Goal: Task Accomplishment & Management: Manage account settings

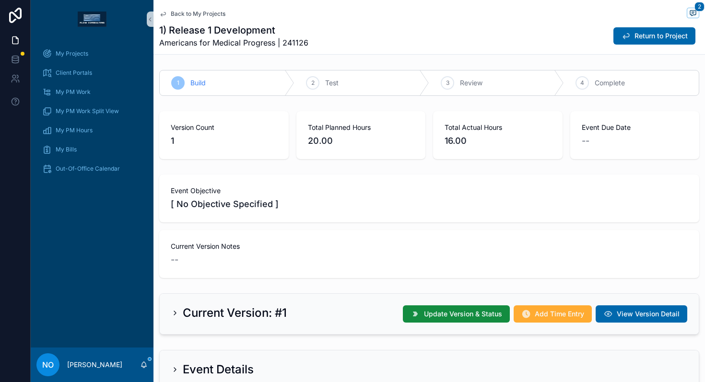
click at [176, 11] on span "Back to My Projects" at bounding box center [198, 14] width 55 height 8
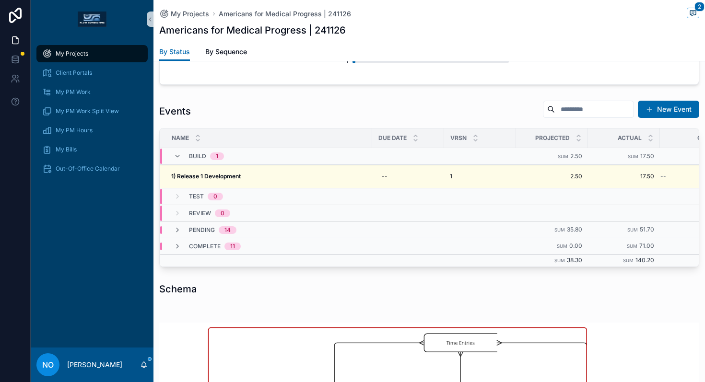
scroll to position [341, 0]
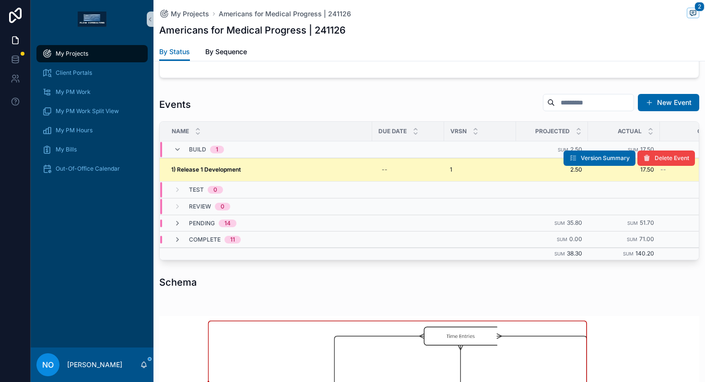
click at [256, 170] on div "1) Release 1 Development 1) Release 1 Development" at bounding box center [268, 170] width 195 height 8
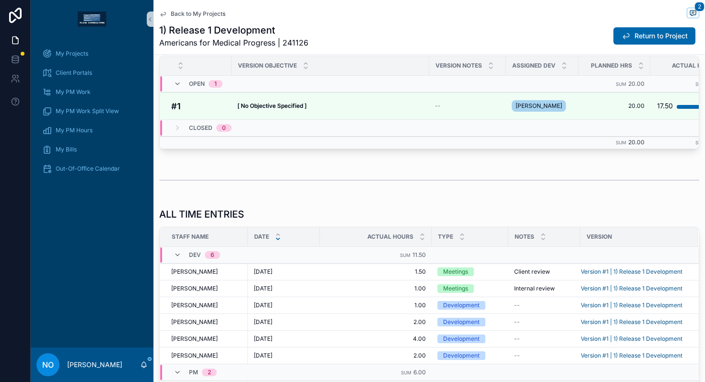
scroll to position [365, 0]
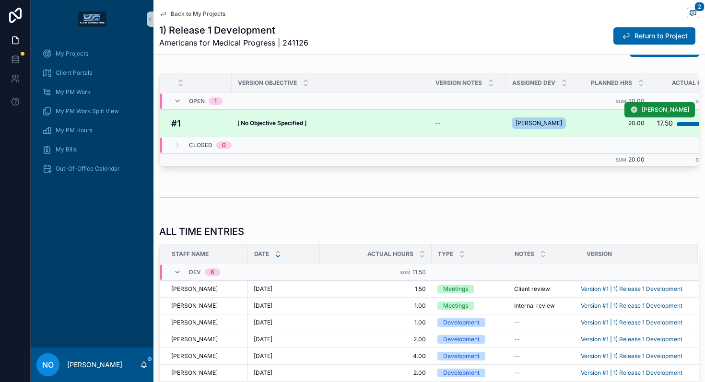
click at [339, 123] on div "[ No Objective Specified ] [ No Objective Specified ]" at bounding box center [330, 123] width 186 height 8
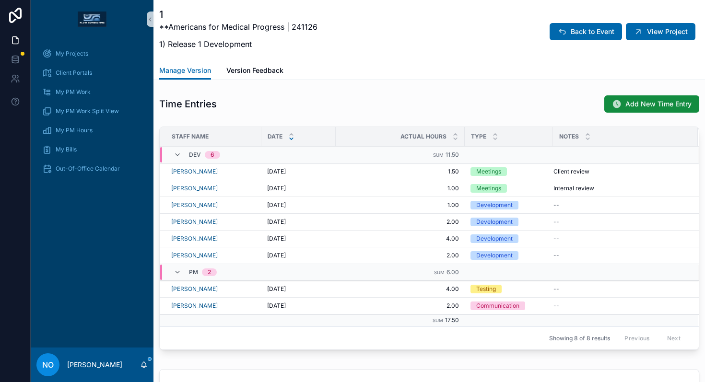
scroll to position [503, 0]
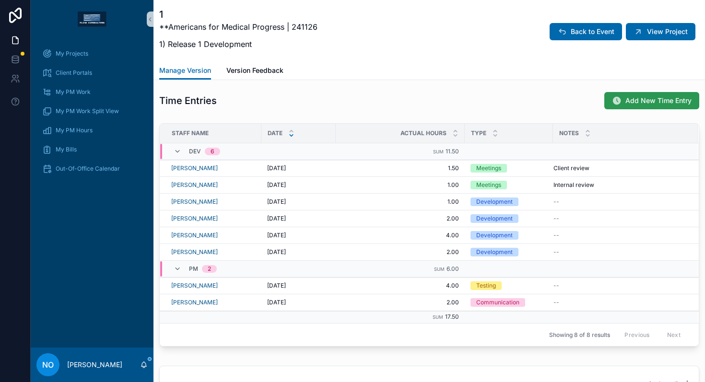
click at [640, 98] on span "Add New Time Entry" at bounding box center [658, 101] width 66 height 10
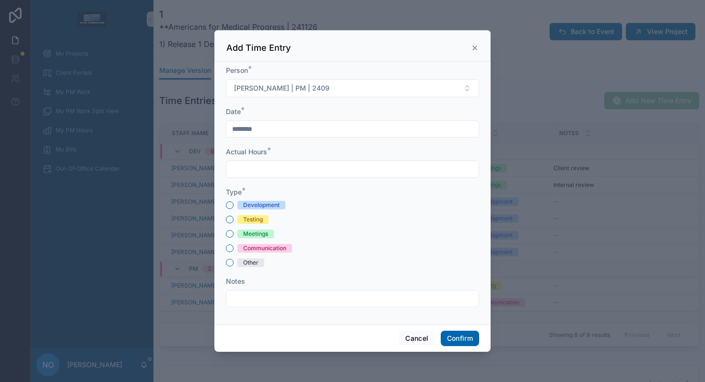
click at [256, 173] on input "text" at bounding box center [352, 168] width 252 height 13
type input "****"
click at [231, 249] on button "Communication" at bounding box center [230, 248] width 8 height 8
click at [452, 337] on button "Confirm" at bounding box center [459, 338] width 38 height 15
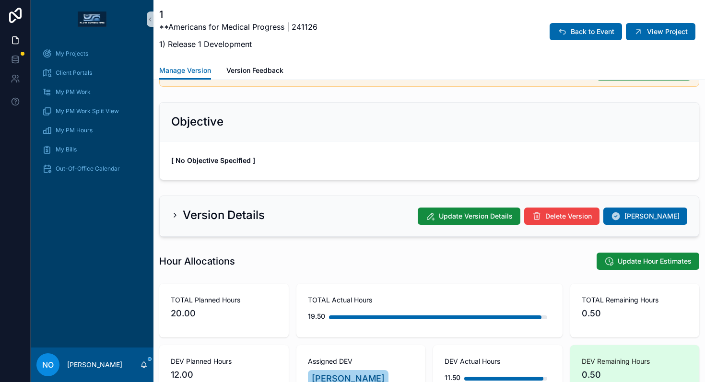
scroll to position [0, 0]
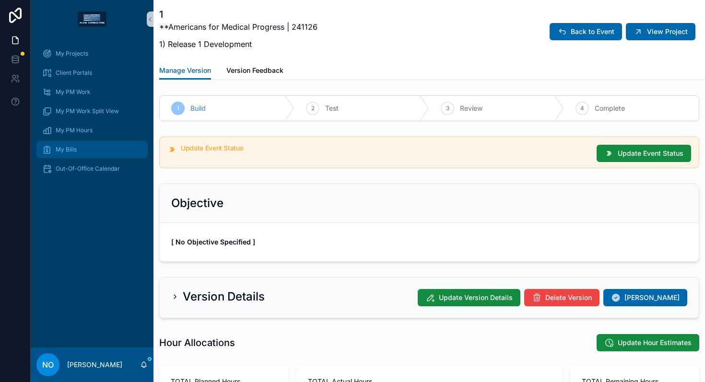
click at [74, 149] on span "My Bills" at bounding box center [66, 150] width 21 height 8
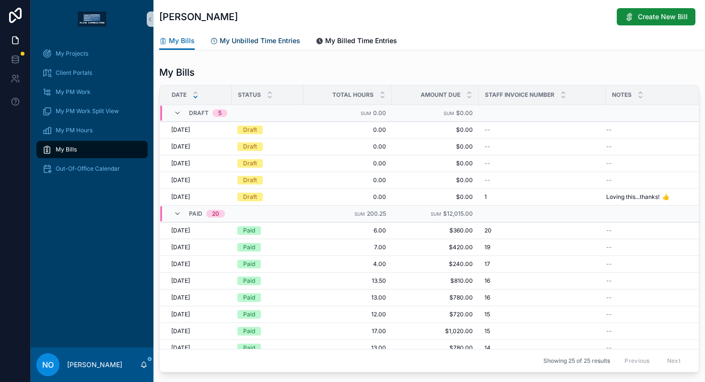
click at [278, 38] on span "My Unbilled Time Entries" at bounding box center [260, 41] width 81 height 10
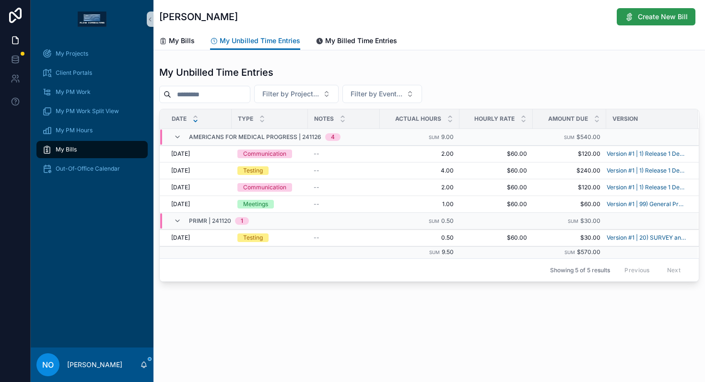
click at [642, 22] on button "Create New Bill" at bounding box center [655, 16] width 79 height 17
